Goal: Transaction & Acquisition: Purchase product/service

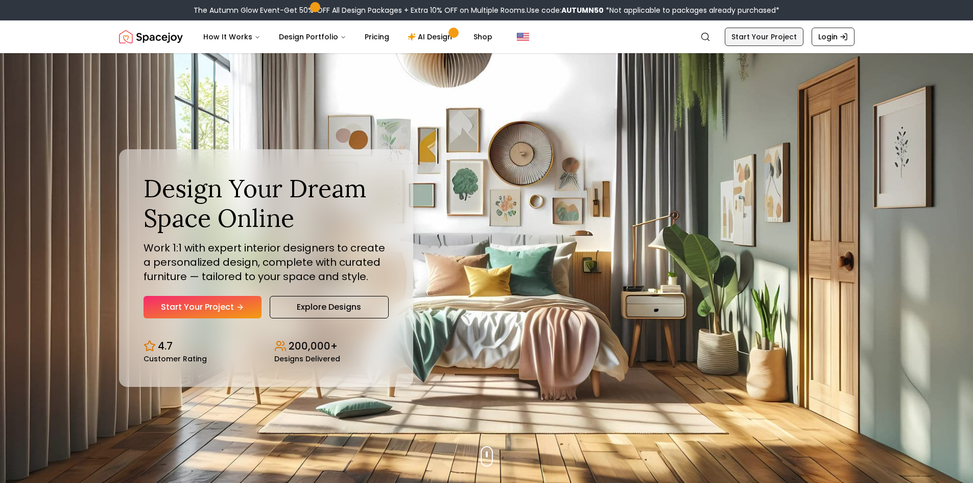
click at [779, 29] on link "Start Your Project" at bounding box center [764, 37] width 79 height 18
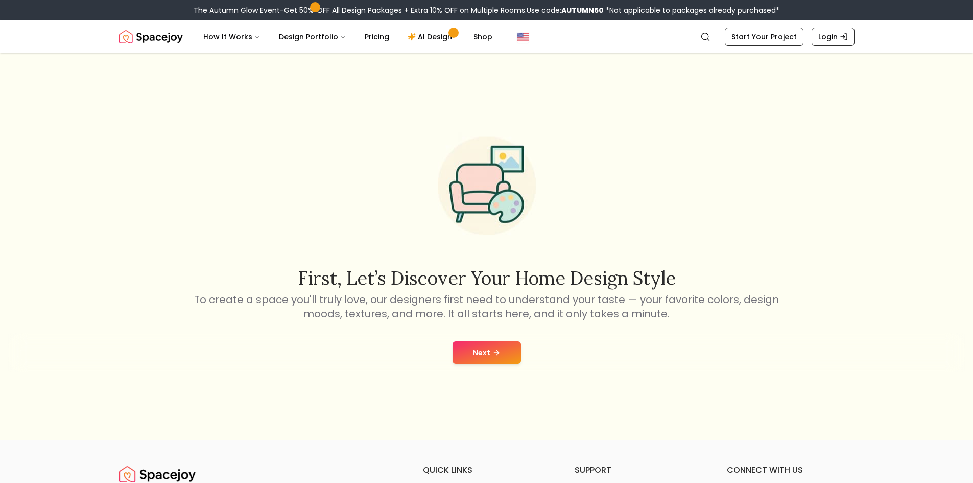
click at [478, 354] on button "Next" at bounding box center [487, 352] width 68 height 22
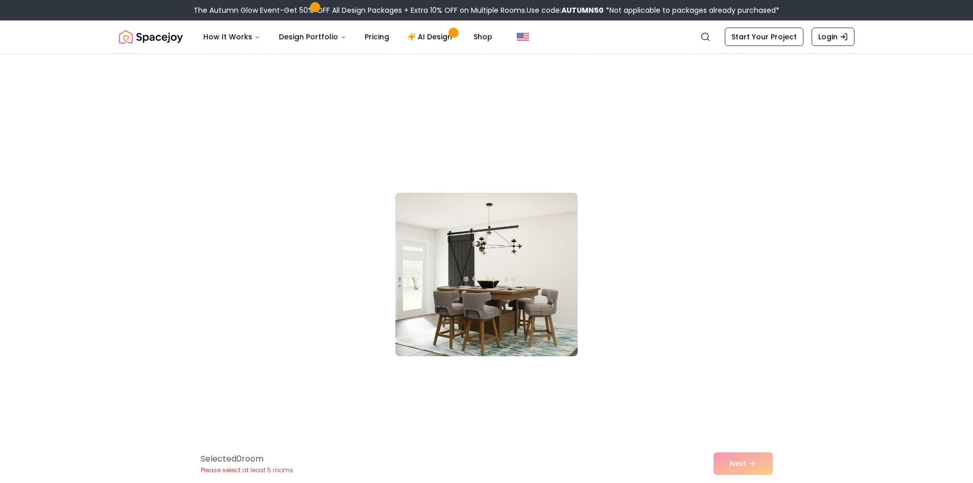
scroll to position [5518, 0]
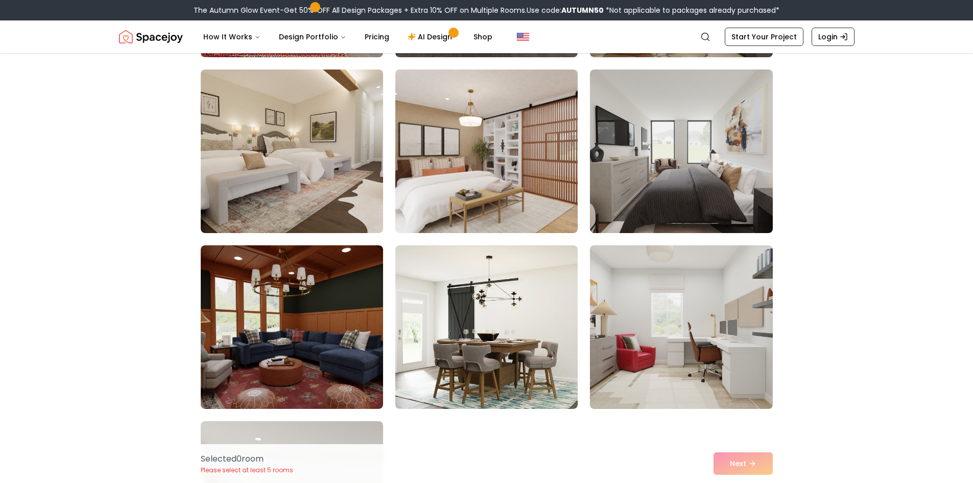
click at [725, 337] on img at bounding box center [682, 327] width 192 height 172
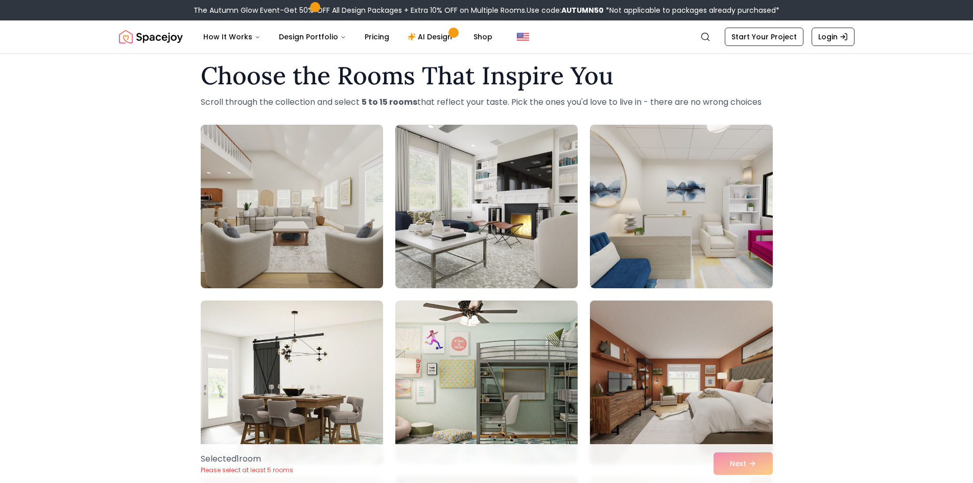
scroll to position [0, 0]
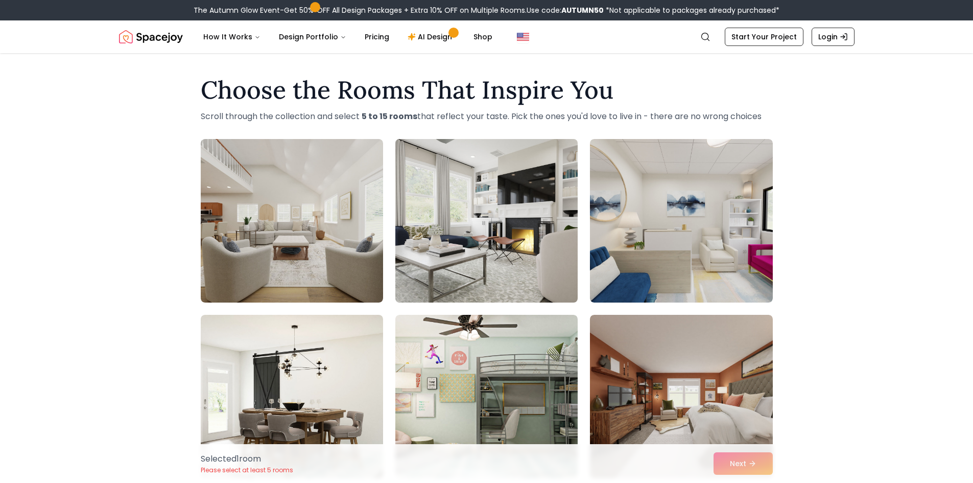
click at [511, 192] on img at bounding box center [487, 221] width 192 height 172
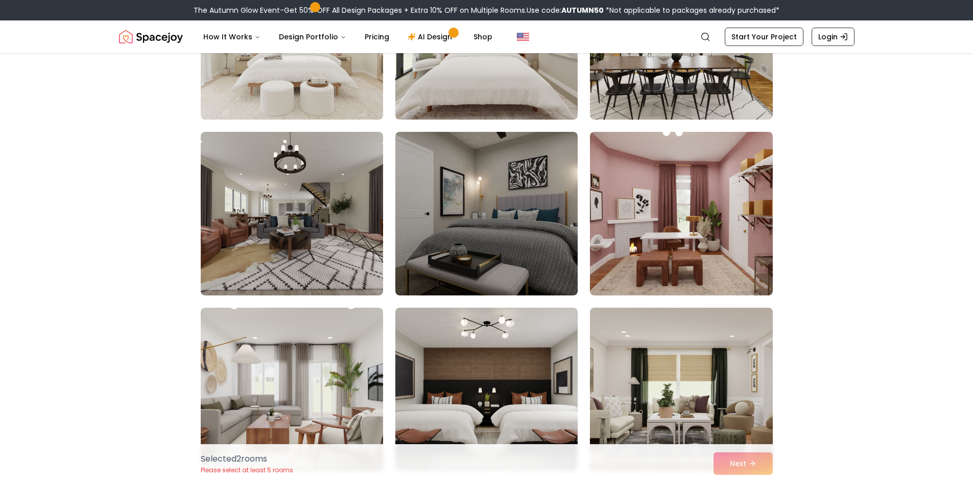
scroll to position [1073, 0]
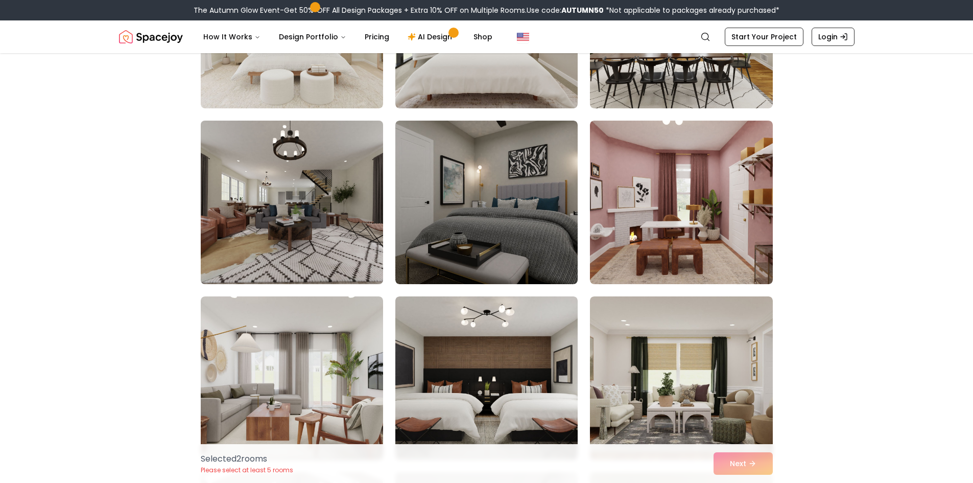
click at [309, 231] on img at bounding box center [292, 202] width 192 height 172
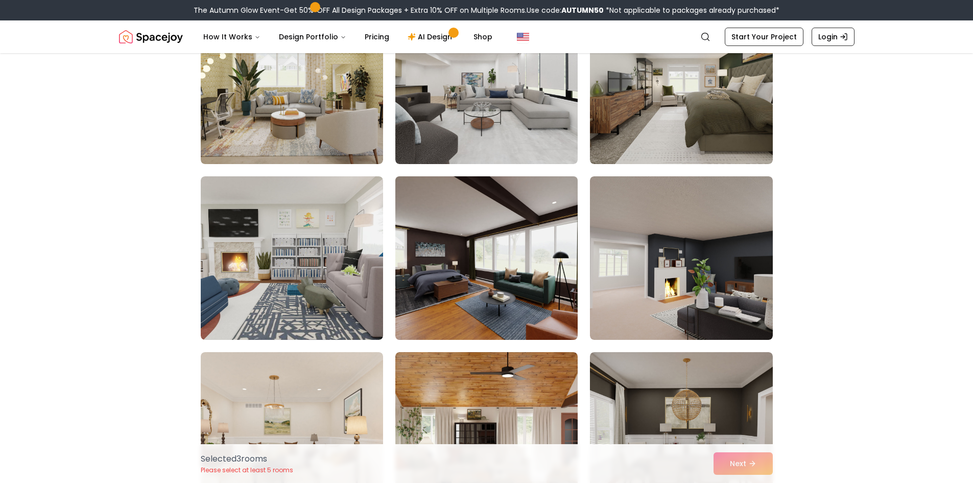
scroll to position [2964, 0]
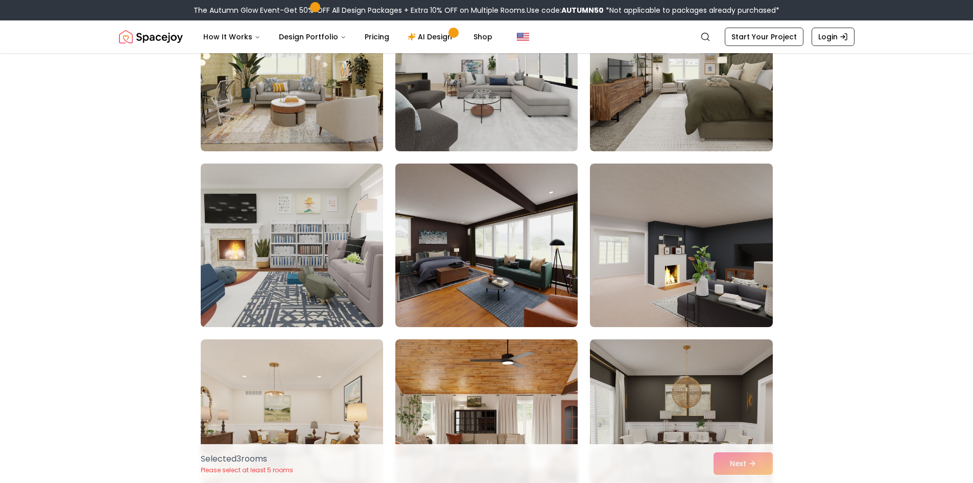
click at [343, 276] on img at bounding box center [292, 245] width 192 height 172
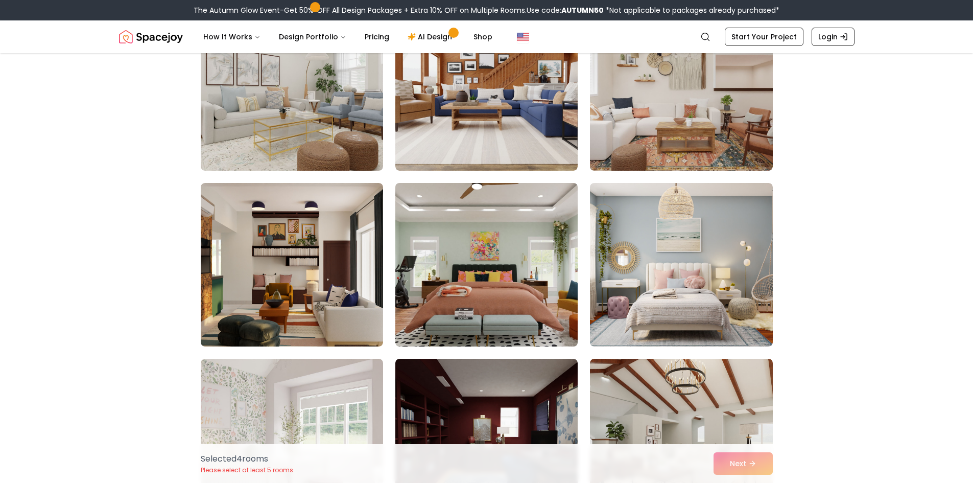
scroll to position [3526, 0]
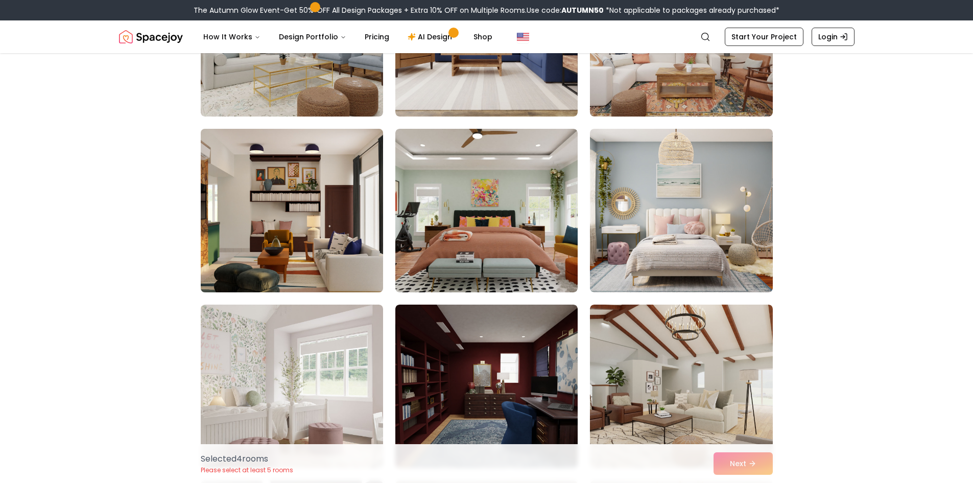
click at [360, 213] on img at bounding box center [292, 211] width 192 height 172
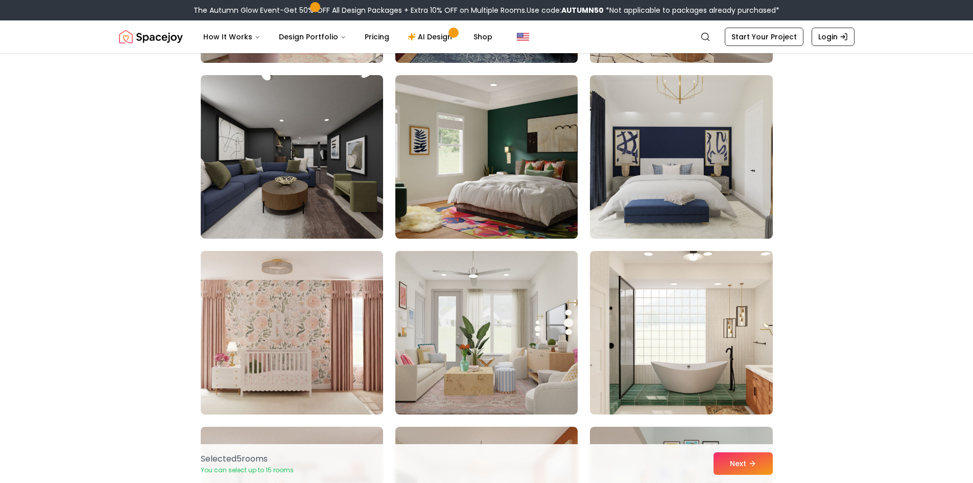
scroll to position [3934, 0]
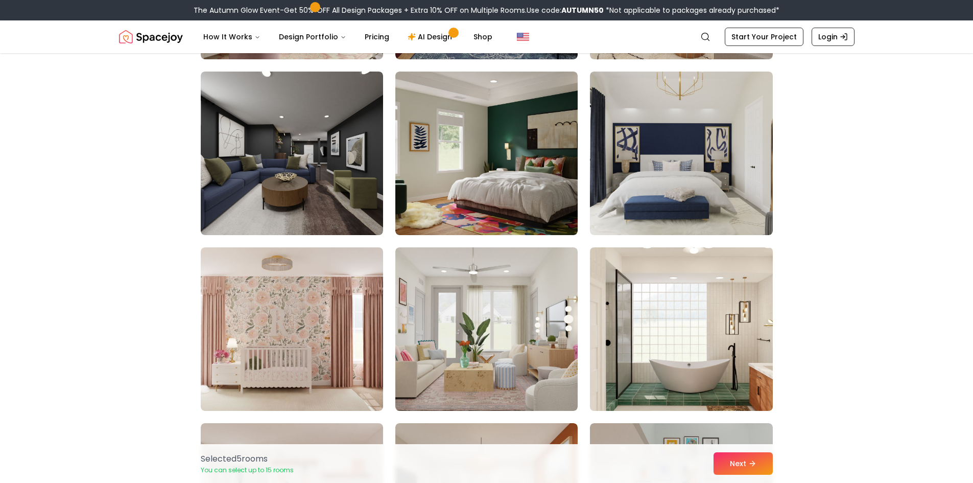
click at [689, 305] on img at bounding box center [682, 329] width 192 height 172
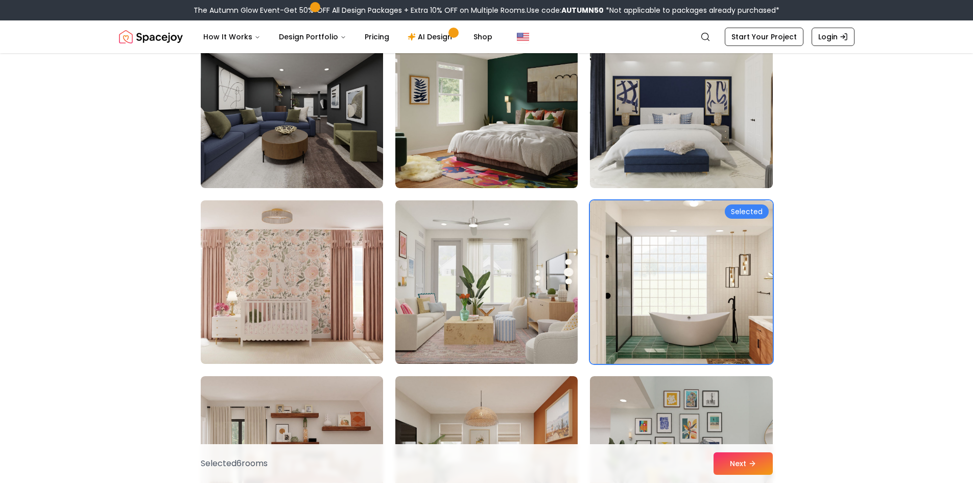
scroll to position [4139, 0]
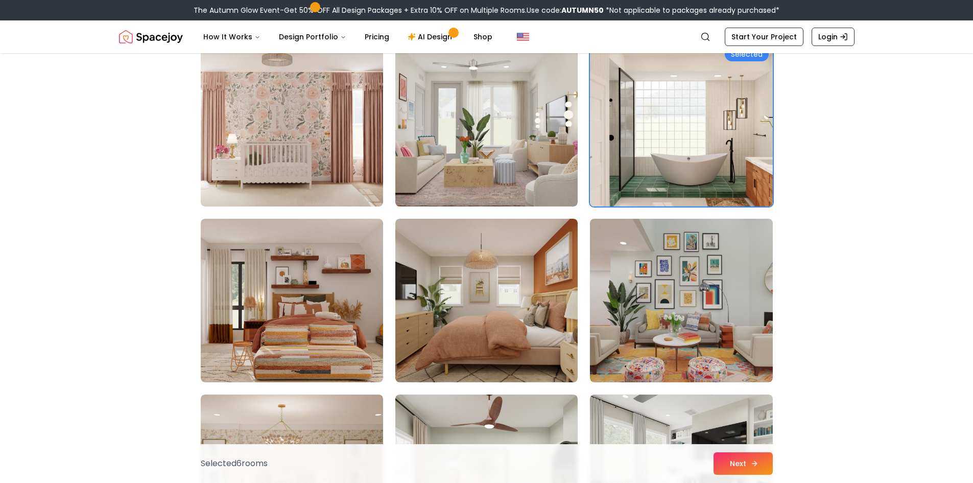
click at [759, 463] on button "Next" at bounding box center [743, 463] width 59 height 22
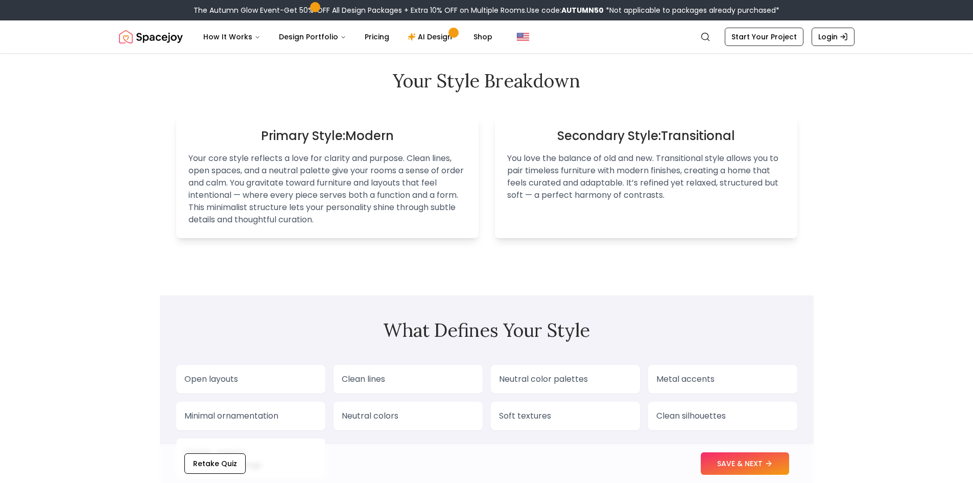
scroll to position [664, 0]
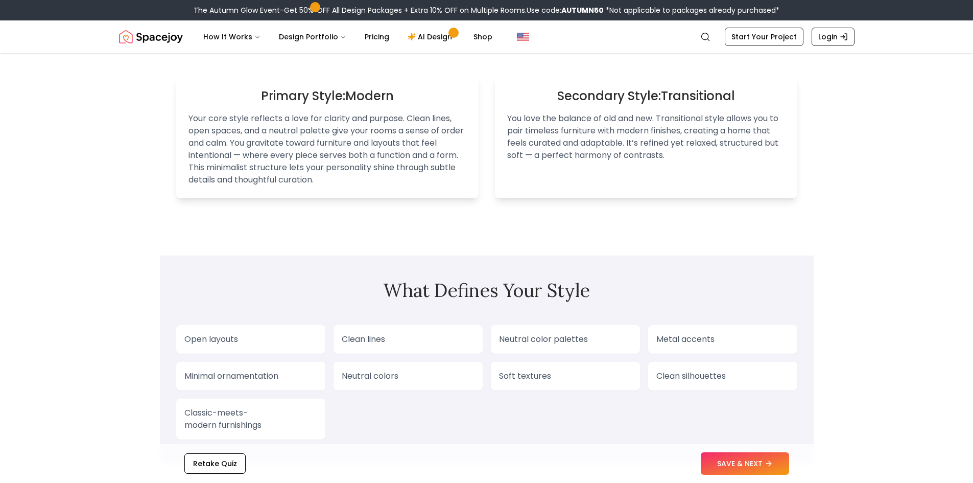
click at [294, 334] on p "Open layouts" at bounding box center [250, 339] width 133 height 12
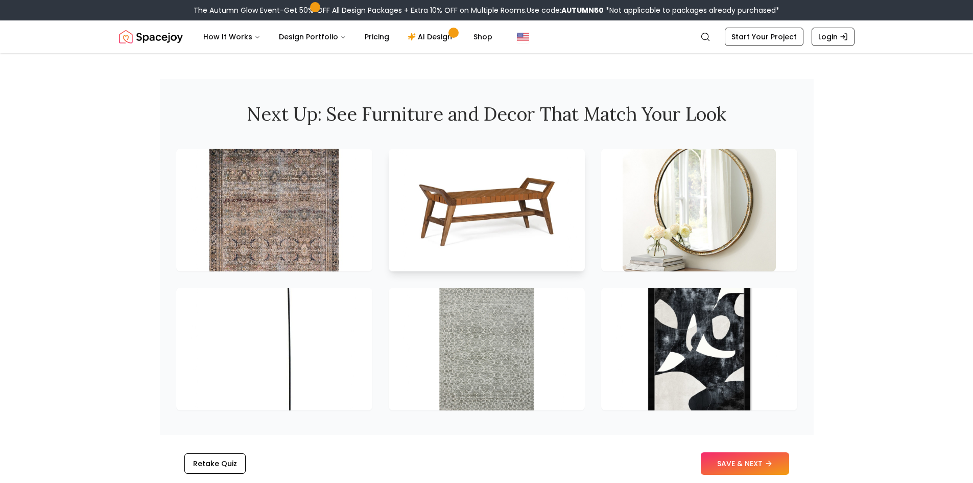
scroll to position [1380, 0]
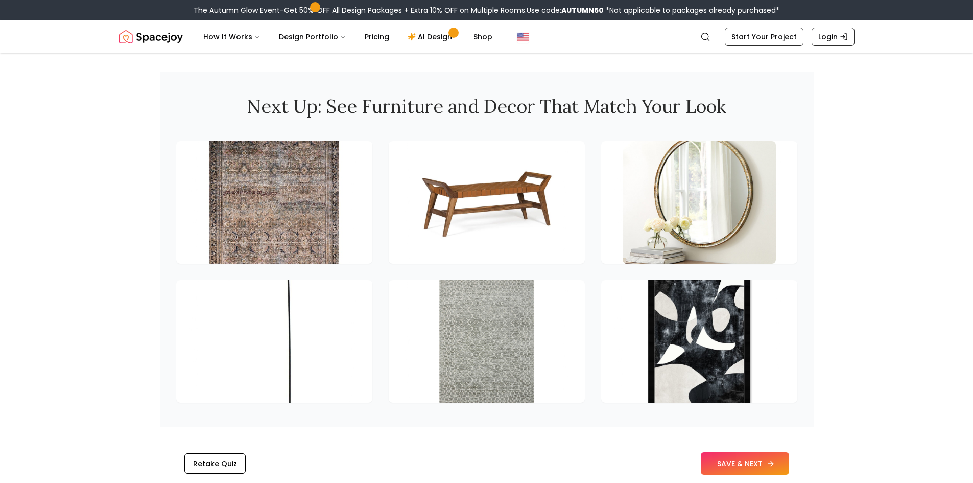
click at [746, 467] on button "SAVE & NEXT" at bounding box center [745, 463] width 88 height 22
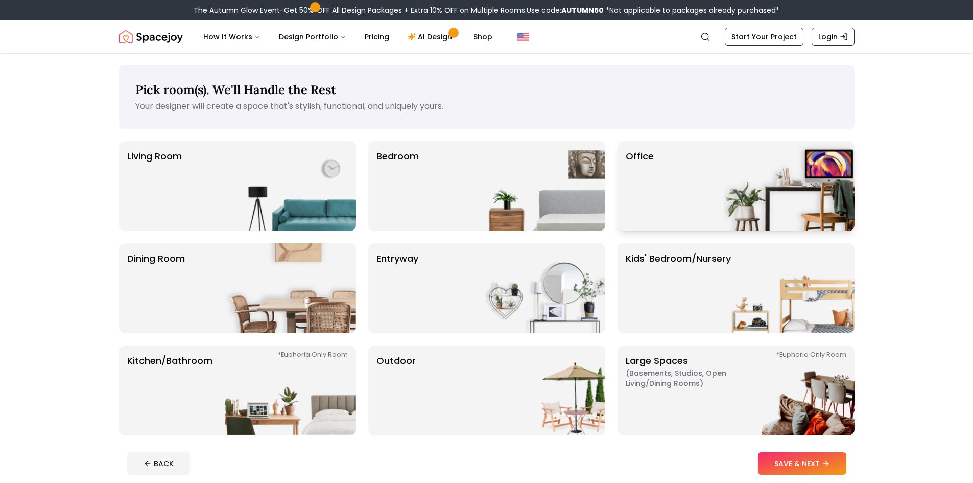
click at [699, 186] on div "Office" at bounding box center [736, 186] width 237 height 90
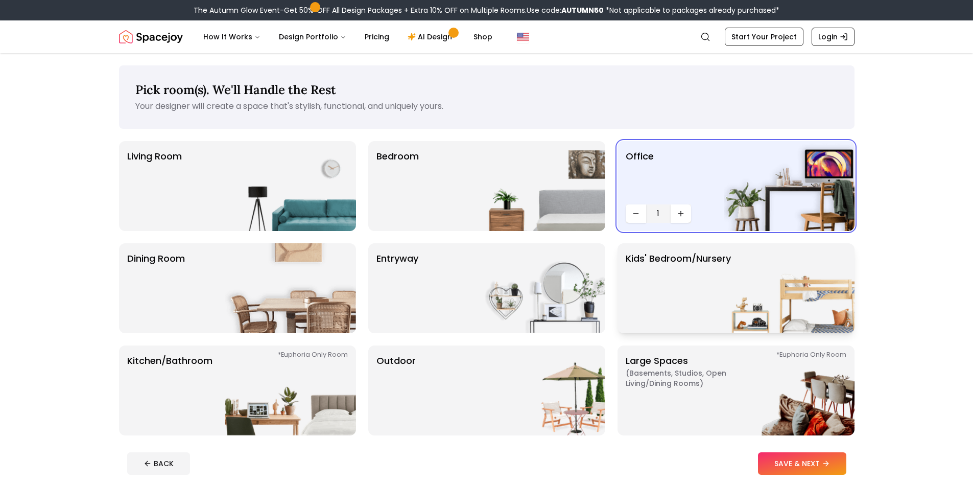
click at [719, 306] on p "Kids' Bedroom/Nursery" at bounding box center [678, 288] width 105 height 74
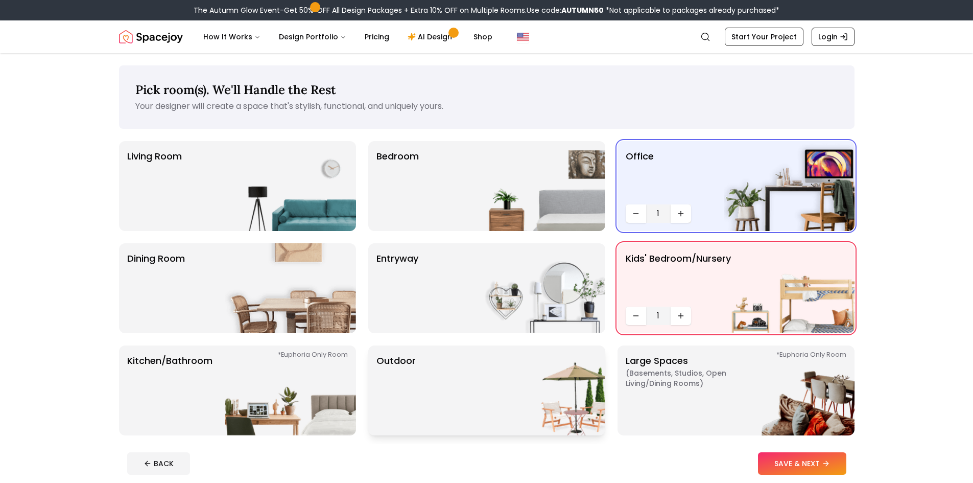
click at [560, 395] on img at bounding box center [540, 390] width 131 height 90
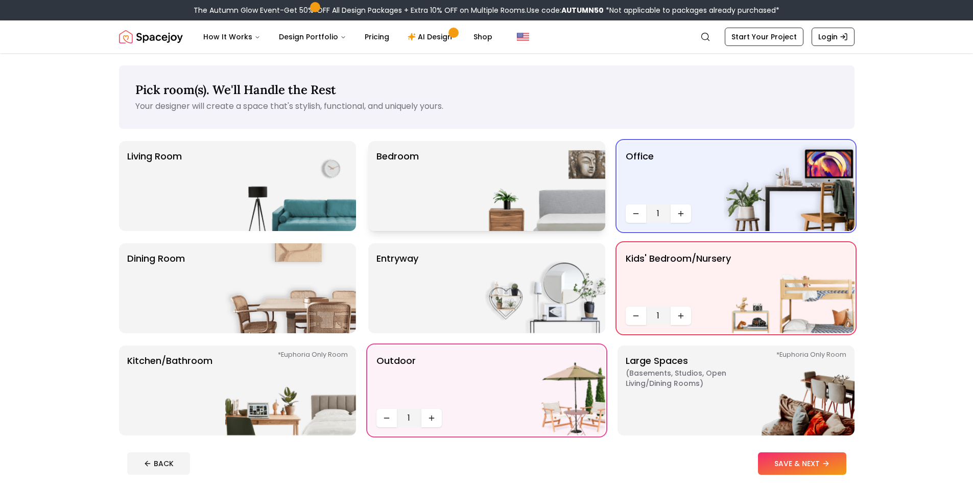
click at [521, 197] on img at bounding box center [540, 186] width 131 height 90
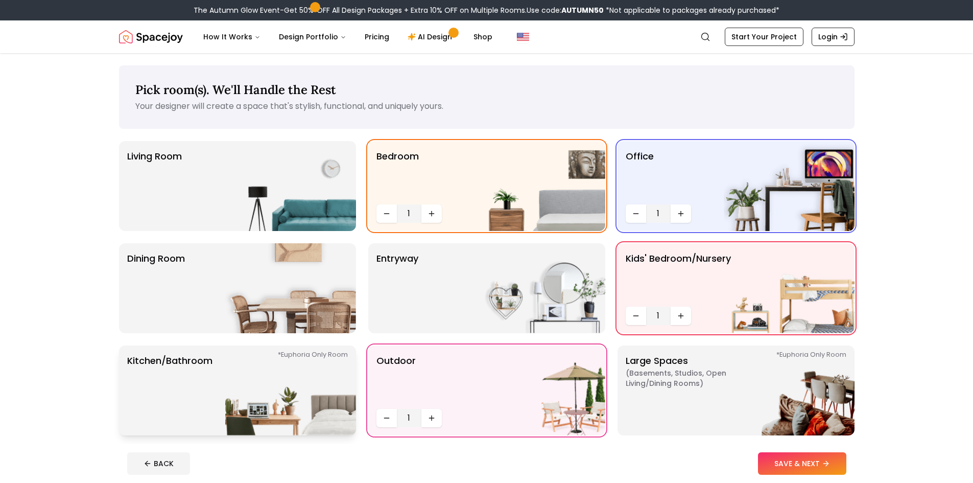
click at [325, 392] on img at bounding box center [290, 390] width 131 height 90
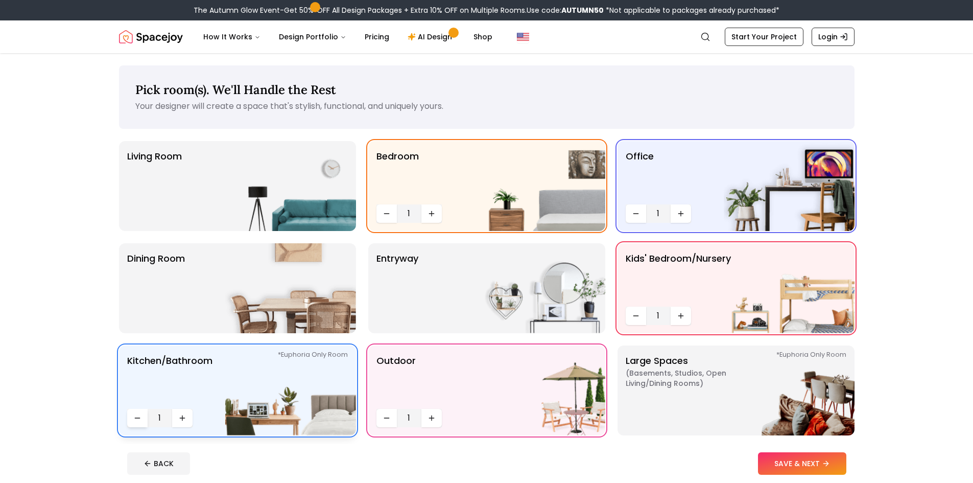
click at [136, 419] on icon "Decrease quantity" at bounding box center [137, 418] width 8 height 8
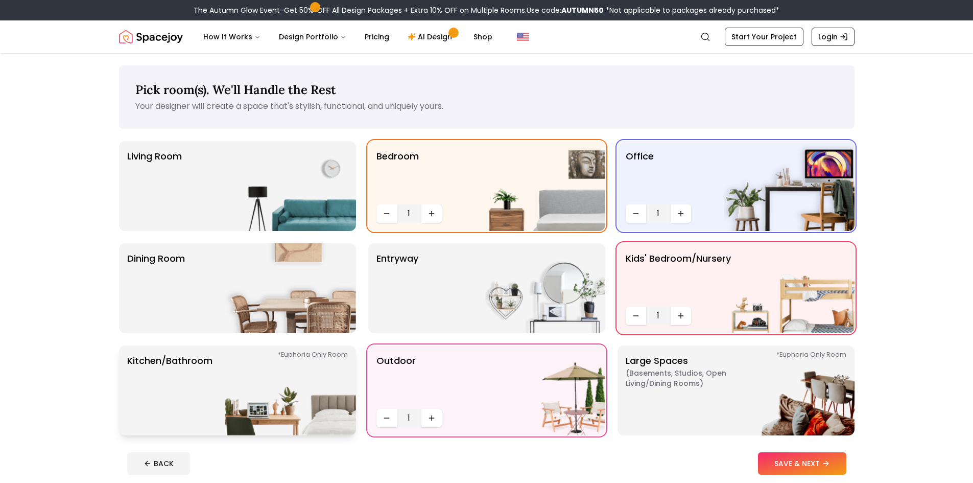
click at [246, 399] on img at bounding box center [290, 390] width 131 height 90
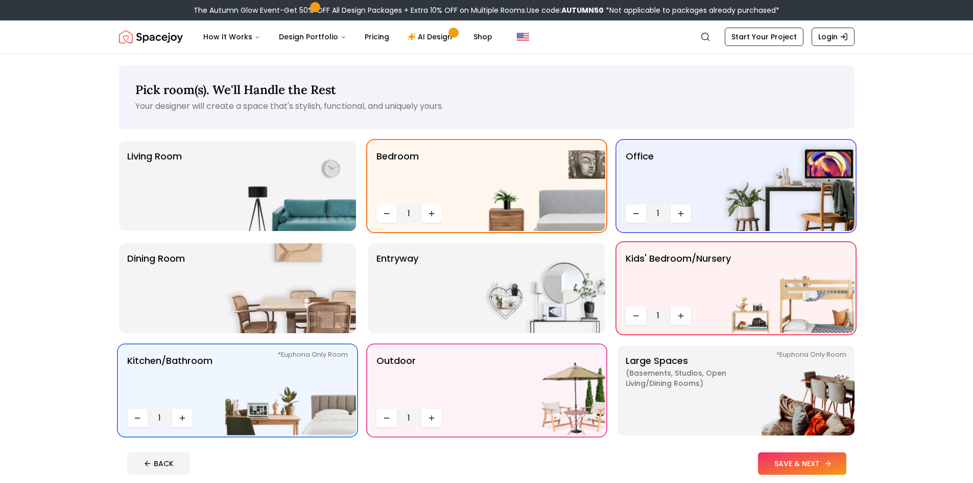
click at [800, 466] on button "SAVE & NEXT" at bounding box center [802, 463] width 88 height 22
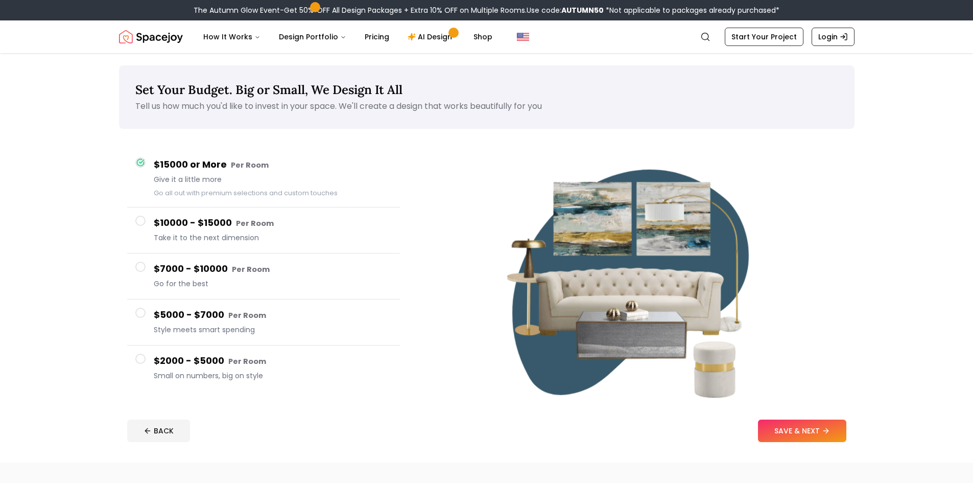
click at [140, 362] on span at bounding box center [140, 359] width 10 height 10
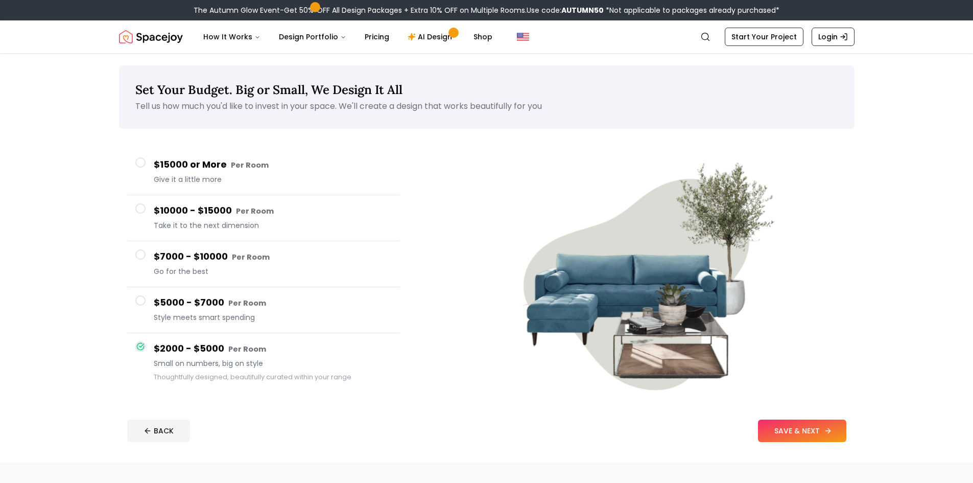
click at [802, 435] on button "SAVE & NEXT" at bounding box center [802, 430] width 88 height 22
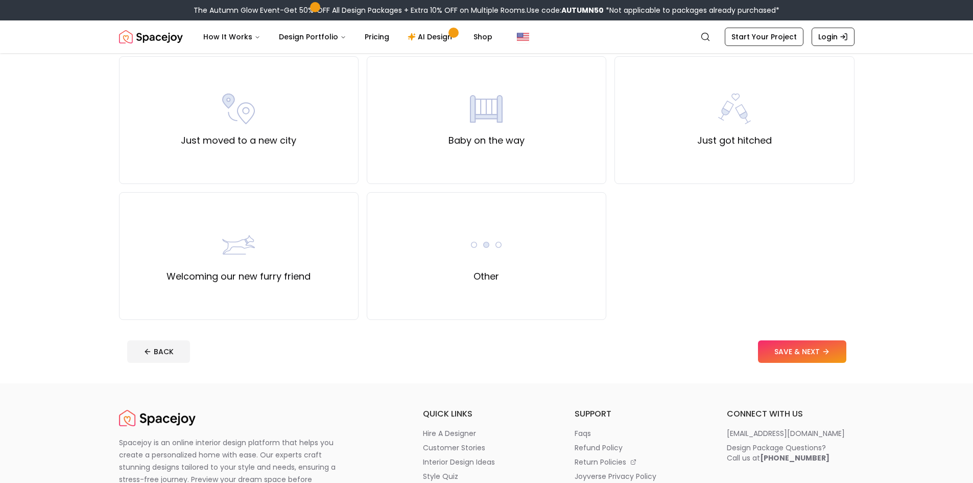
scroll to position [358, 0]
click at [517, 250] on div "Other" at bounding box center [487, 255] width 240 height 128
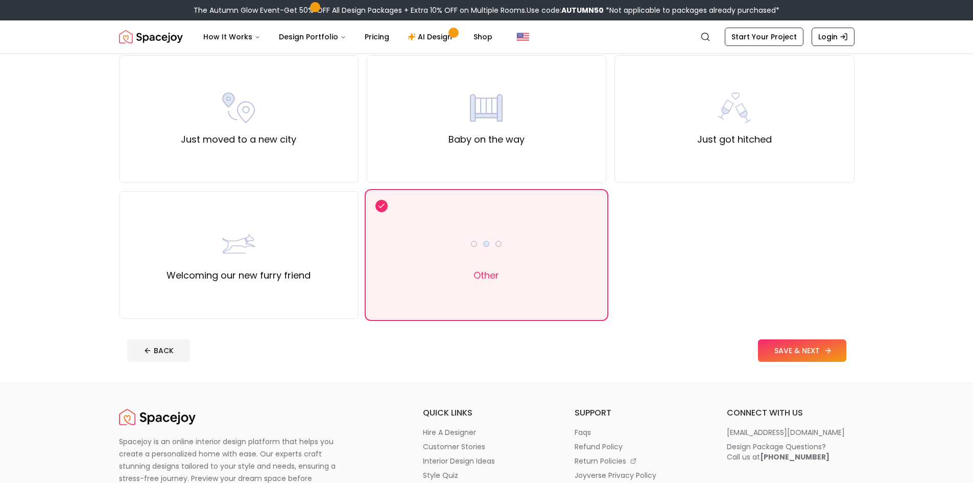
click at [796, 354] on button "SAVE & NEXT" at bounding box center [802, 350] width 88 height 22
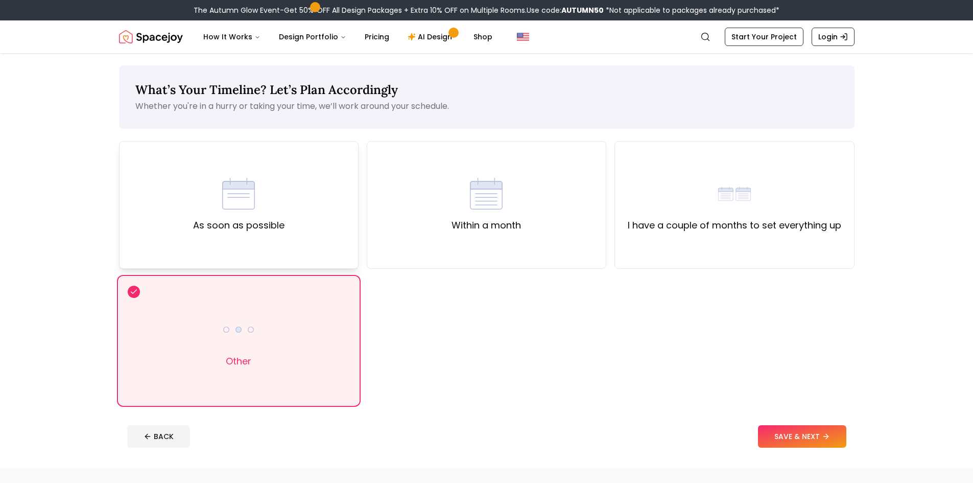
click at [324, 185] on div "As soon as possible" at bounding box center [239, 205] width 240 height 128
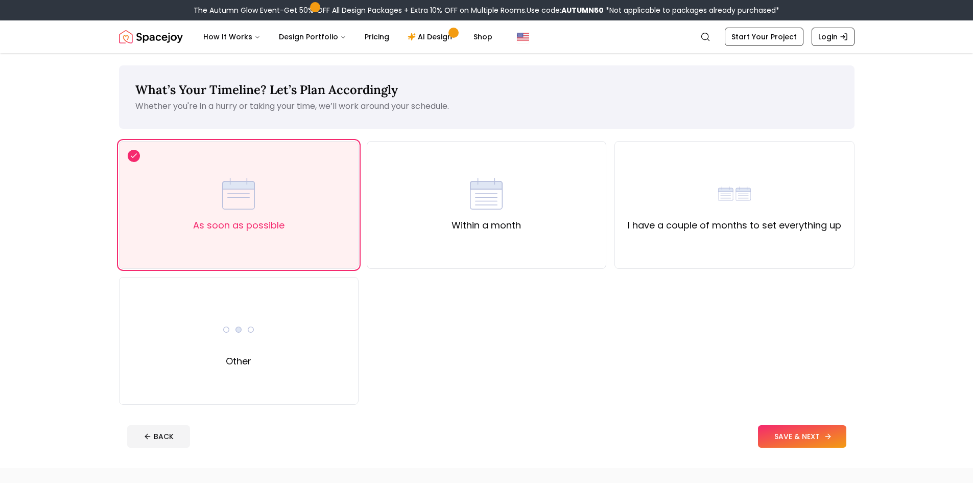
click at [791, 436] on button "SAVE & NEXT" at bounding box center [802, 436] width 88 height 22
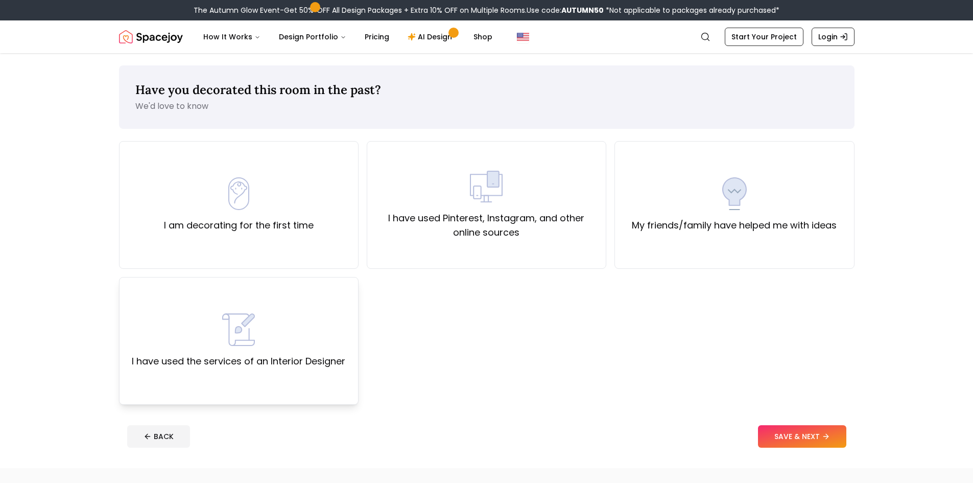
click at [275, 332] on div "I have used the services of an Interior Designer" at bounding box center [239, 340] width 214 height 55
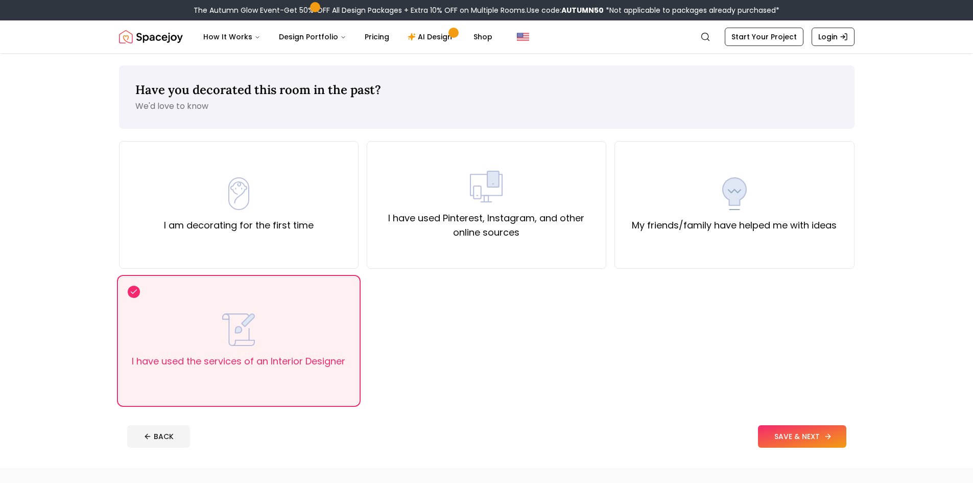
click at [786, 435] on button "SAVE & NEXT" at bounding box center [802, 436] width 88 height 22
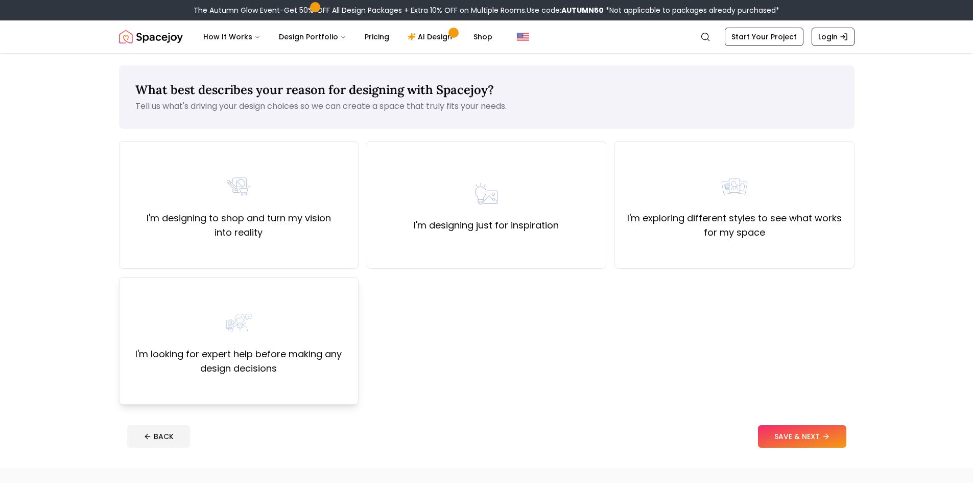
click at [237, 381] on div "I'm looking for expert help before making any design decisions" at bounding box center [239, 341] width 240 height 128
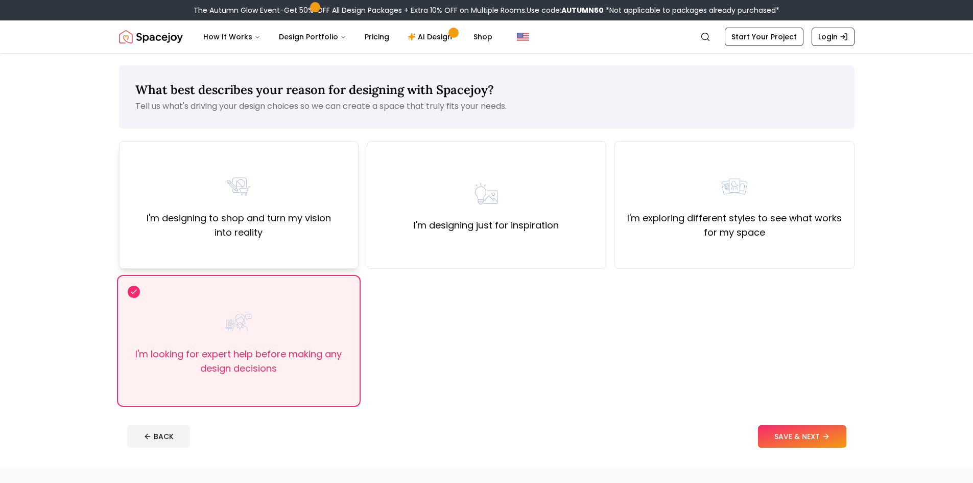
click at [256, 211] on label "I'm designing to shop and turn my vision into reality" at bounding box center [239, 225] width 222 height 29
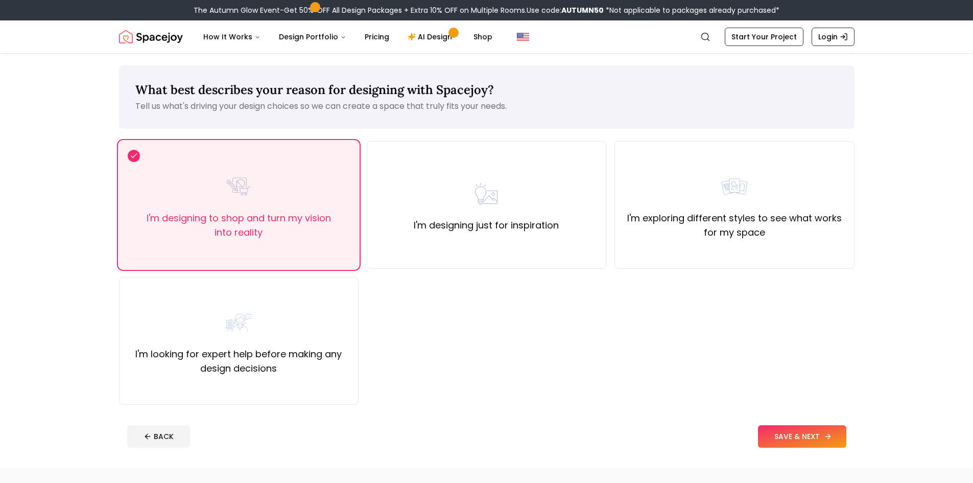
click at [816, 437] on button "SAVE & NEXT" at bounding box center [802, 436] width 88 height 22
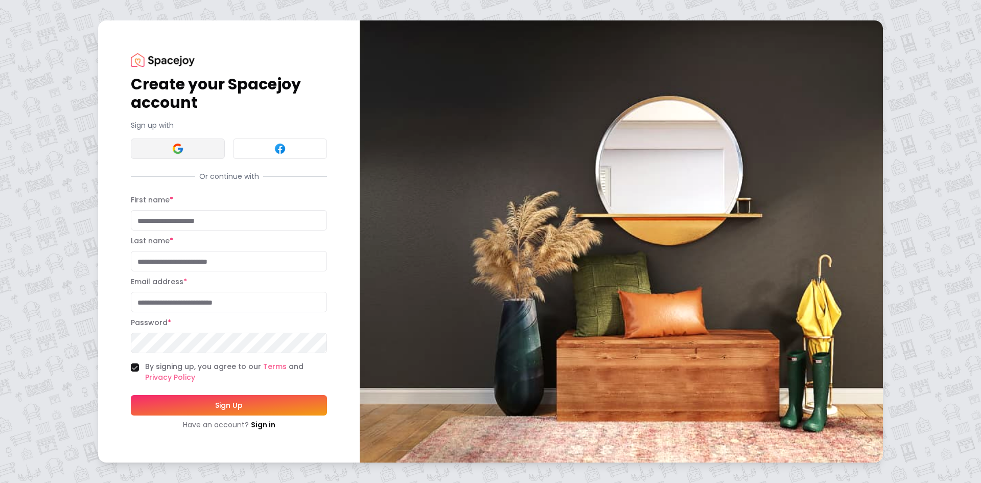
click at [200, 155] on button at bounding box center [178, 148] width 94 height 20
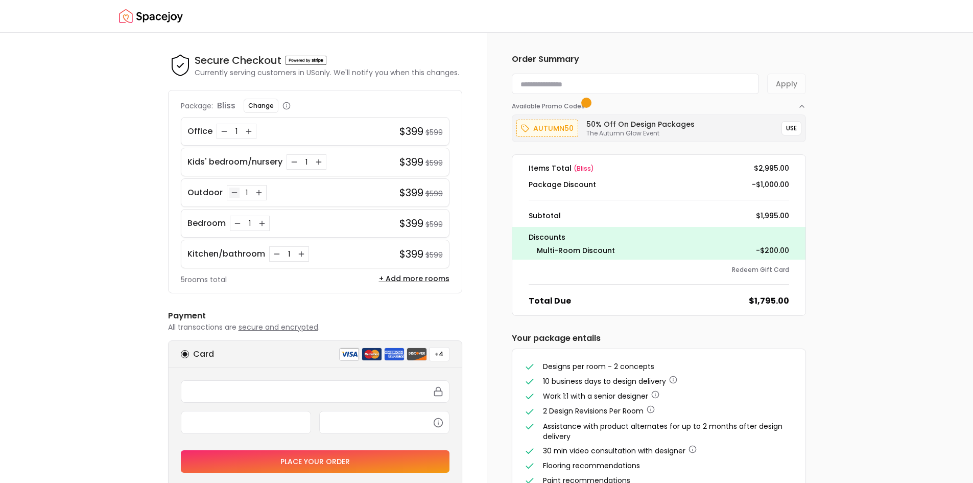
click at [229, 192] on button "Decrease quantity for Outdoor" at bounding box center [234, 193] width 10 height 10
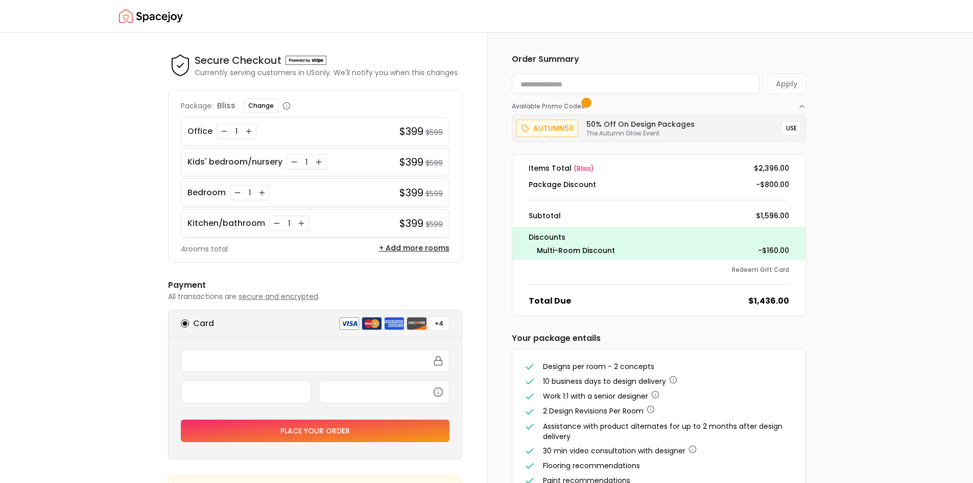
click at [236, 192] on icon "Decrease quantity for Bedroom" at bounding box center [238, 193] width 8 height 8
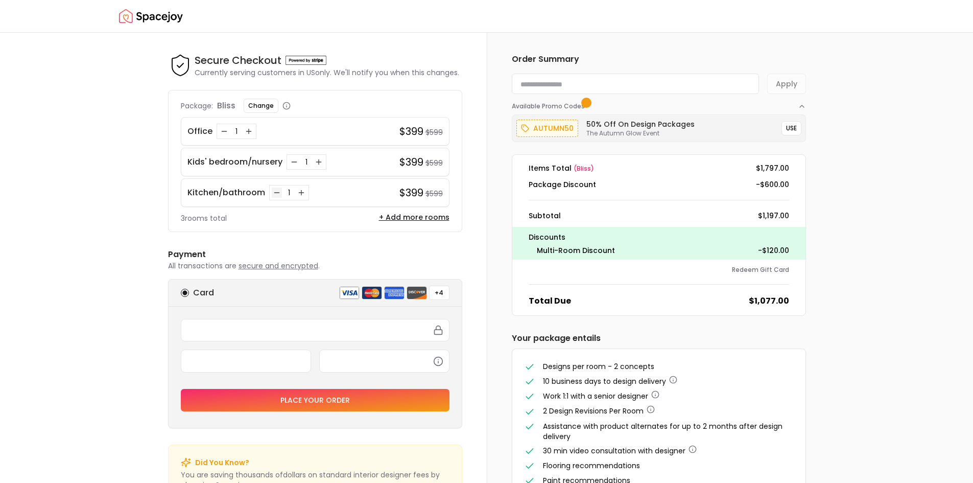
click at [273, 191] on icon "Decrease quantity for Kitchen/bathroom" at bounding box center [277, 193] width 8 height 8
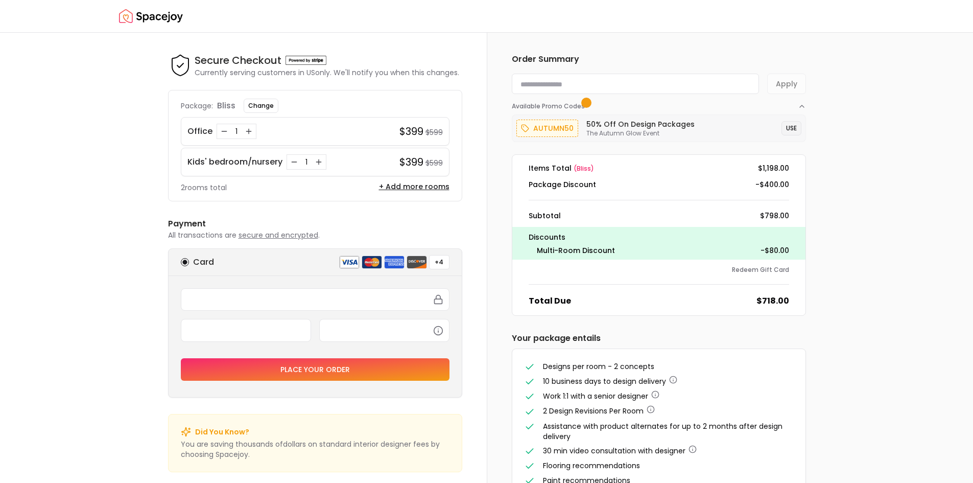
click at [794, 126] on button "USE" at bounding box center [792, 128] width 20 height 14
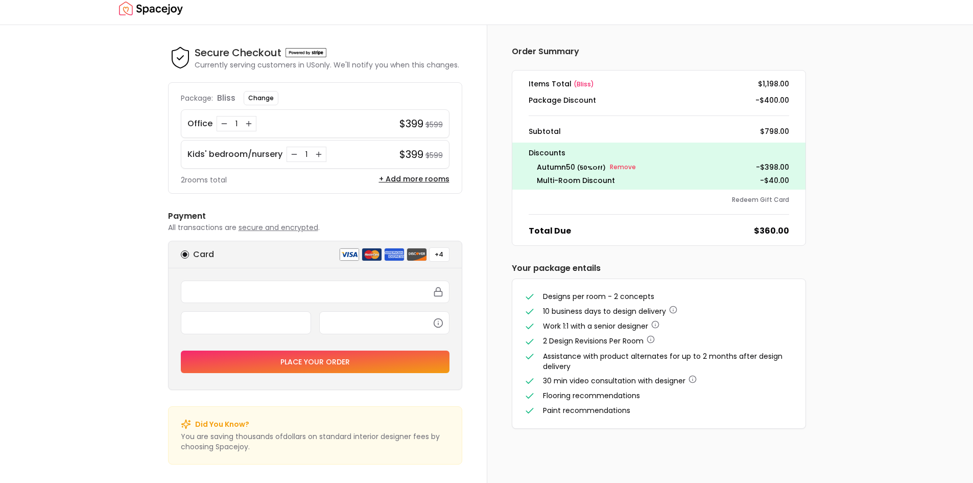
scroll to position [10, 0]
